Goal: Use online tool/utility: Use online tool/utility

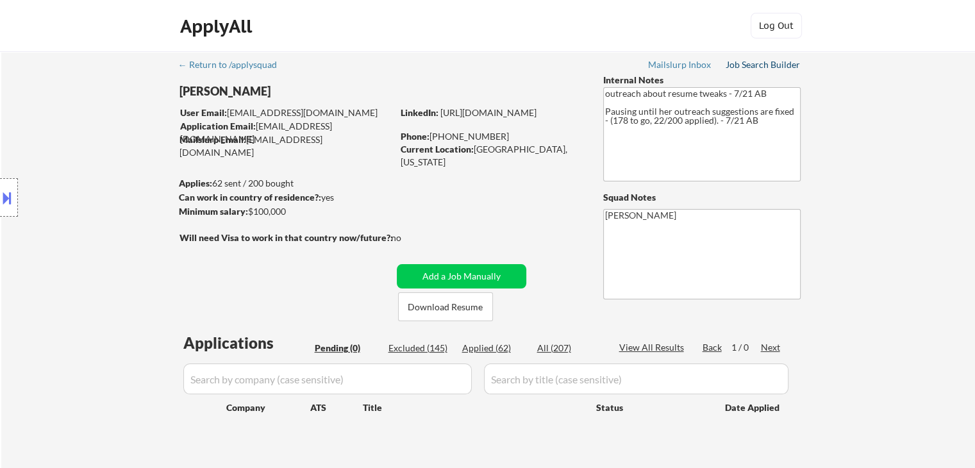
click at [754, 62] on div "Job Search Builder" at bounding box center [763, 64] width 75 height 9
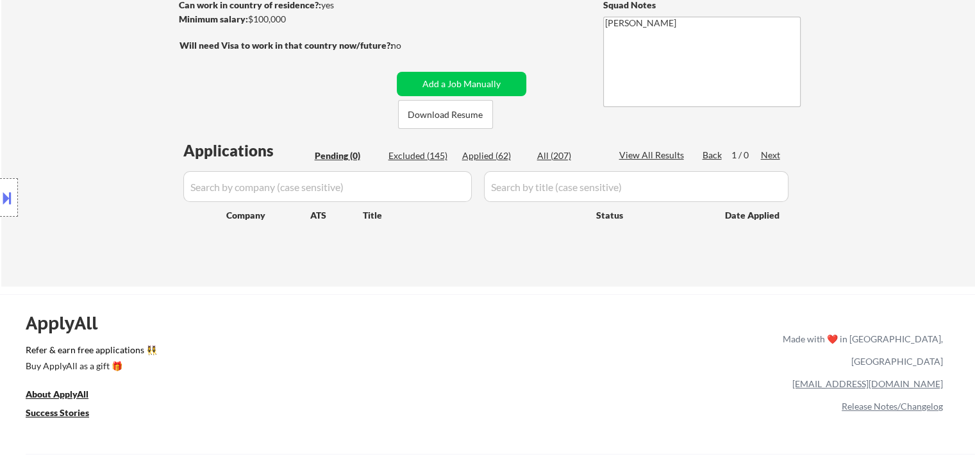
click at [113, 197] on div "Location Inclusions:" at bounding box center [115, 198] width 230 height 238
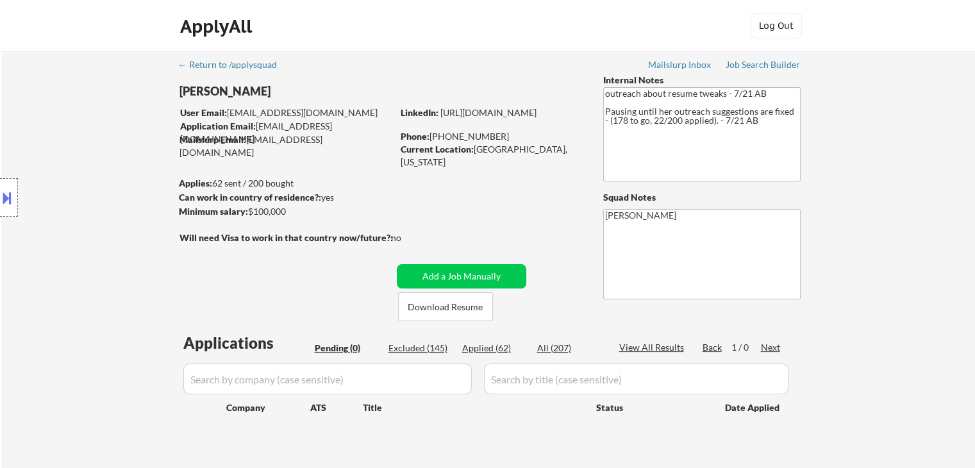
click at [128, 227] on div "Location Inclusions:" at bounding box center [115, 198] width 230 height 238
click at [56, 279] on div "Location Inclusions:" at bounding box center [115, 198] width 230 height 238
click at [85, 234] on div "Location Inclusions:" at bounding box center [115, 198] width 230 height 238
click at [113, 288] on div "Location Inclusions:" at bounding box center [115, 198] width 230 height 238
click at [121, 315] on div "Location Inclusions:" at bounding box center [115, 198] width 230 height 238
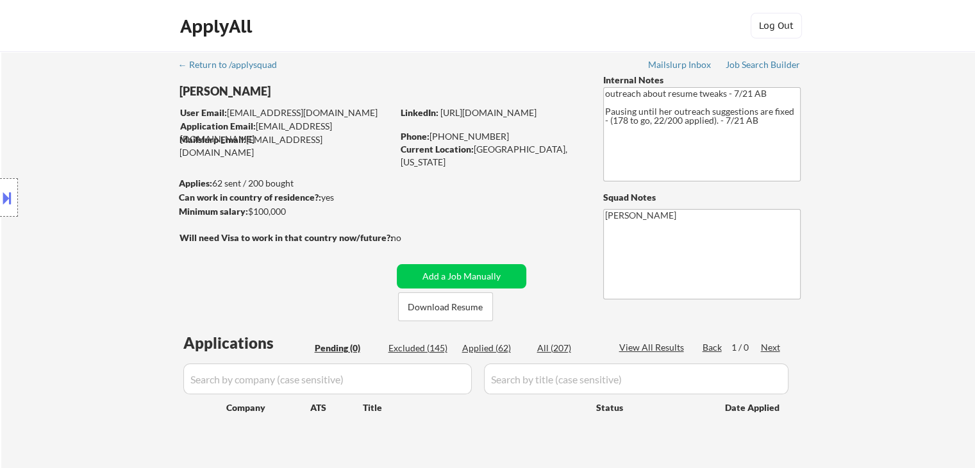
click at [97, 260] on div "Location Inclusions:" at bounding box center [115, 198] width 230 height 238
click at [859, 185] on div "← Return to /applysquad Mailslurp Inbox Job Search Builder [PERSON_NAME] User E…" at bounding box center [488, 265] width 974 height 428
click at [864, 180] on div "← Return to /applysquad Mailslurp Inbox Job Search Builder [PERSON_NAME] User E…" at bounding box center [488, 265] width 974 height 428
click at [864, 176] on div "← Return to /applysquad Mailslurp Inbox Job Search Builder [PERSON_NAME] User E…" at bounding box center [488, 265] width 974 height 428
click at [937, 246] on div "← Return to /applysquad Mailslurp Inbox Job Search Builder [PERSON_NAME] User E…" at bounding box center [488, 265] width 974 height 428
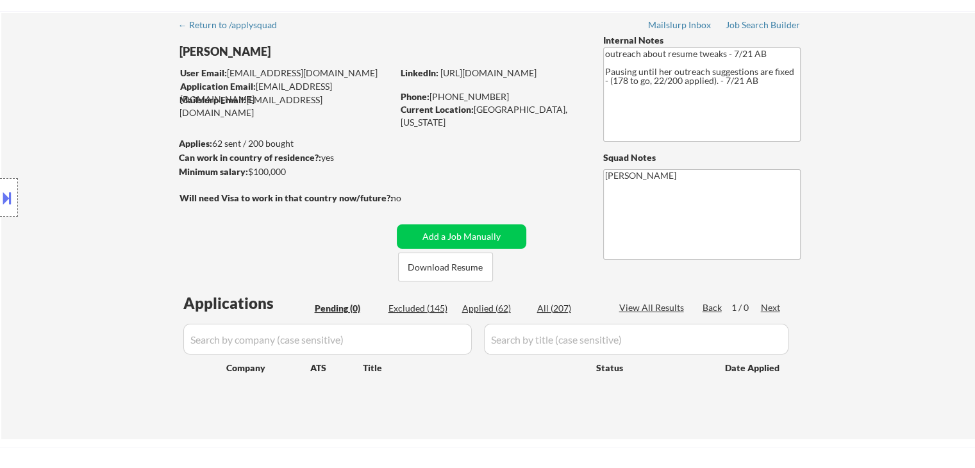
scroll to position [192, 0]
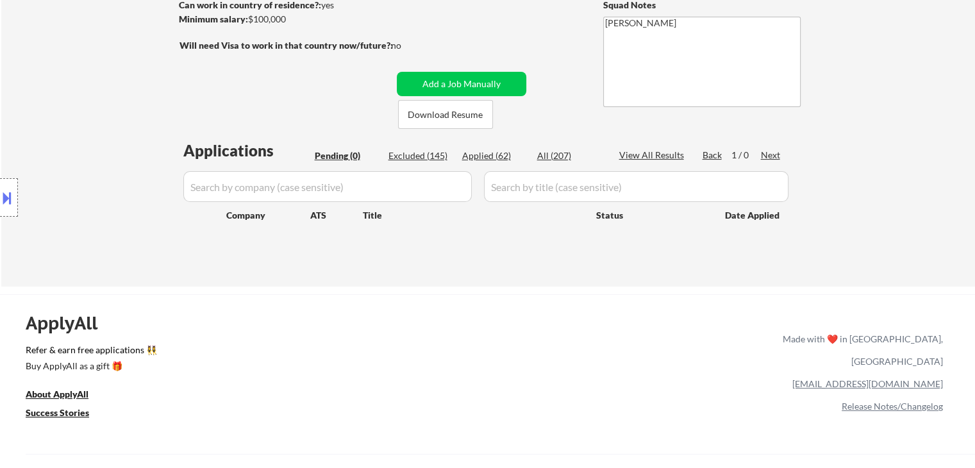
click at [80, 240] on div "Location Inclusions:" at bounding box center [115, 198] width 230 height 238
